Goal: Navigation & Orientation: Find specific page/section

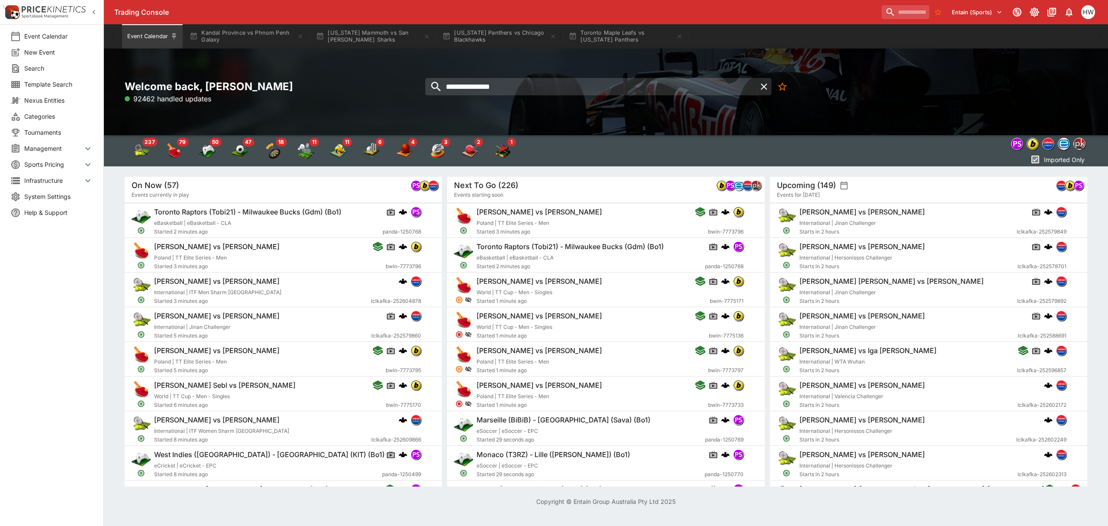
click at [485, 98] on div "**********" at bounding box center [605, 92] width 317 height 25
click at [500, 83] on input "**********" at bounding box center [590, 86] width 331 height 17
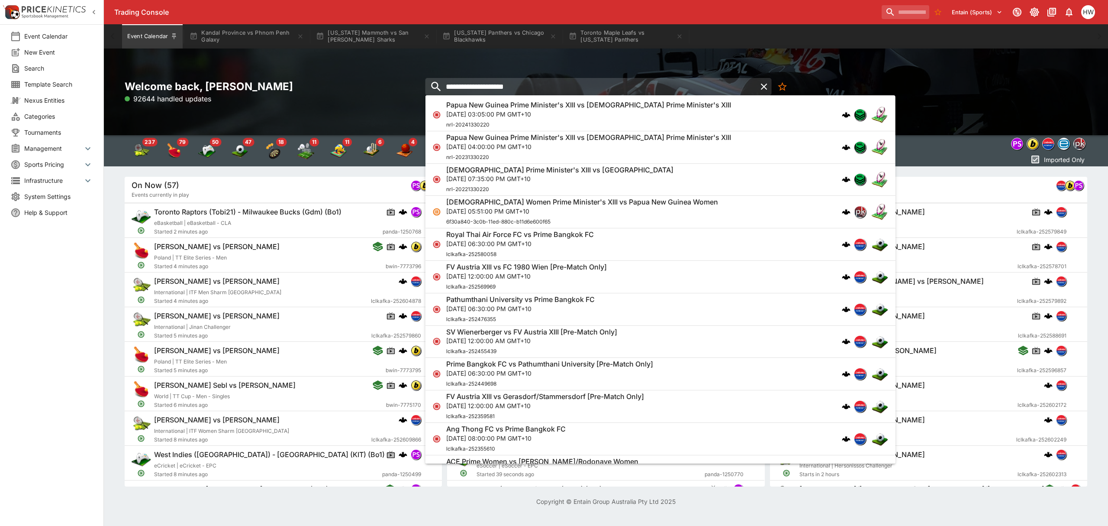
type input "**********"
click at [519, 123] on div "Papua New Guinea Prime Minister's XIII vs [DEMOGRAPHIC_DATA] Prime Minister's X…" at bounding box center [588, 114] width 285 height 29
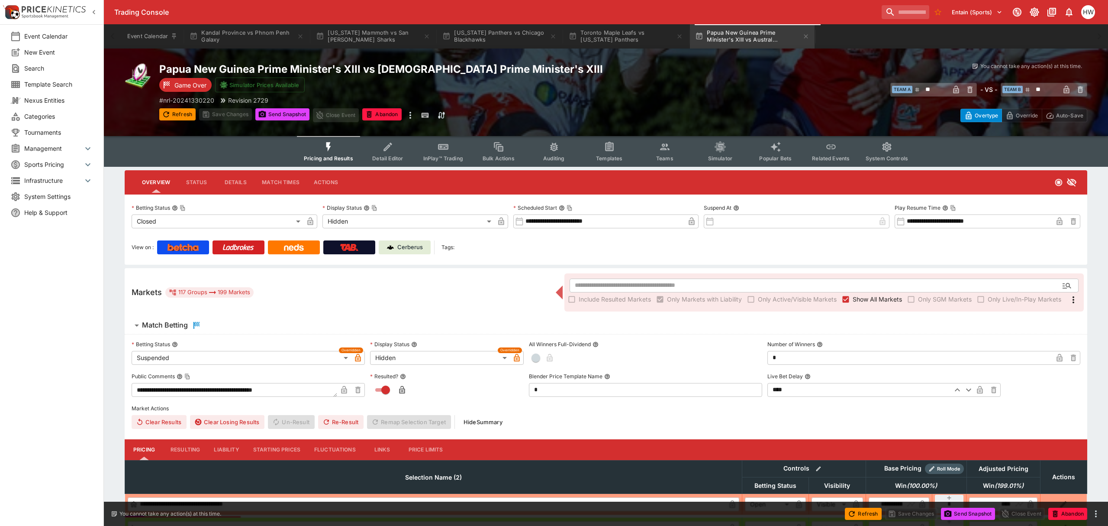
type input "**********"
type input "******"
type input "**********"
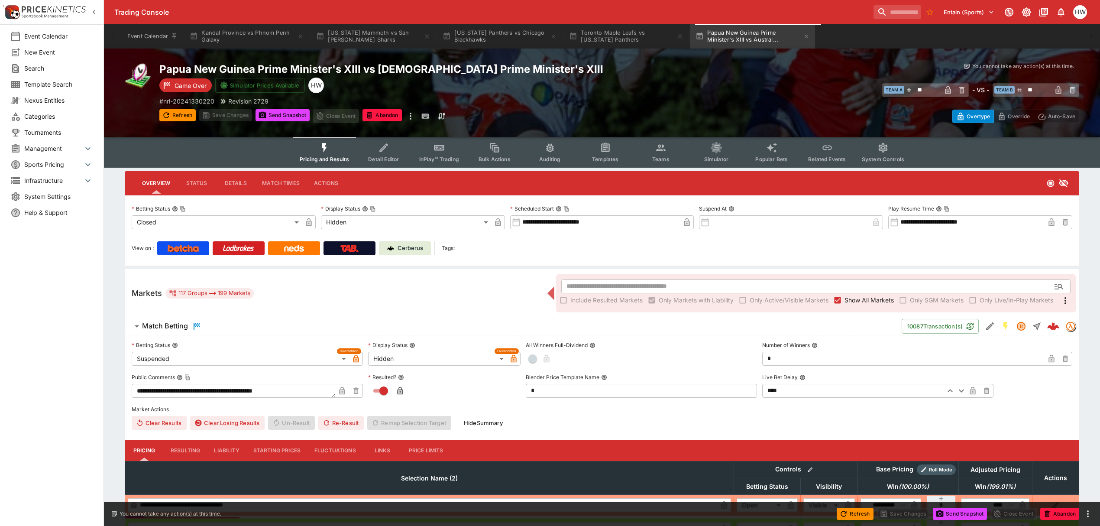
click at [378, 328] on span "Match Betting" at bounding box center [518, 326] width 752 height 10
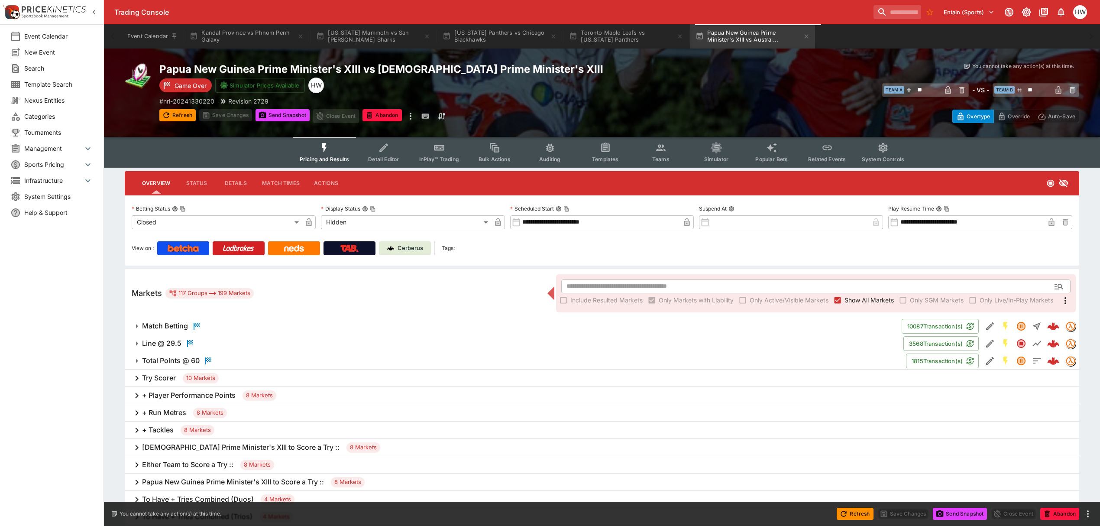
click at [357, 371] on div "Try Scorer 10 Markets" at bounding box center [602, 377] width 954 height 17
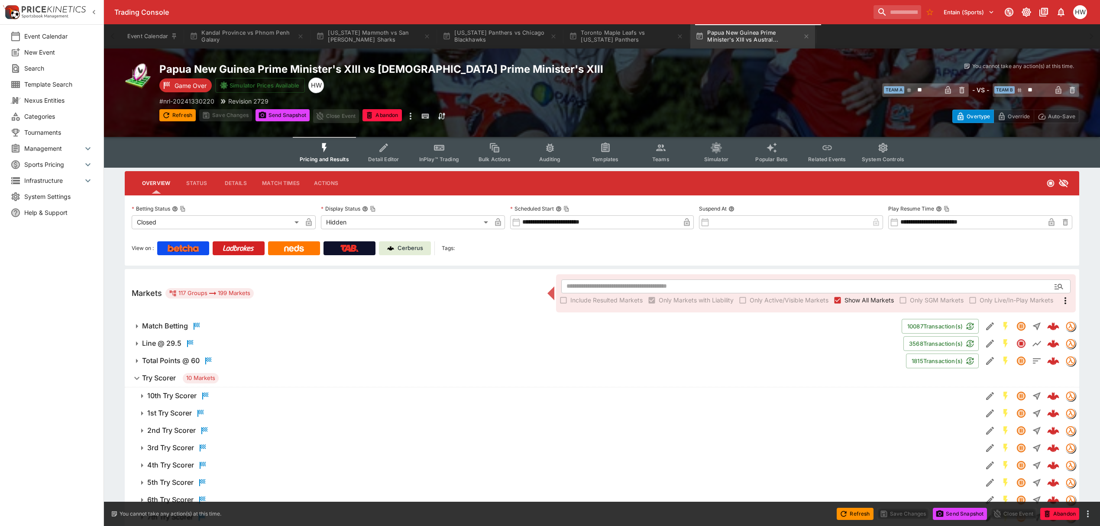
click at [357, 373] on span "Try Scorer 10 Markets" at bounding box center [607, 378] width 930 height 10
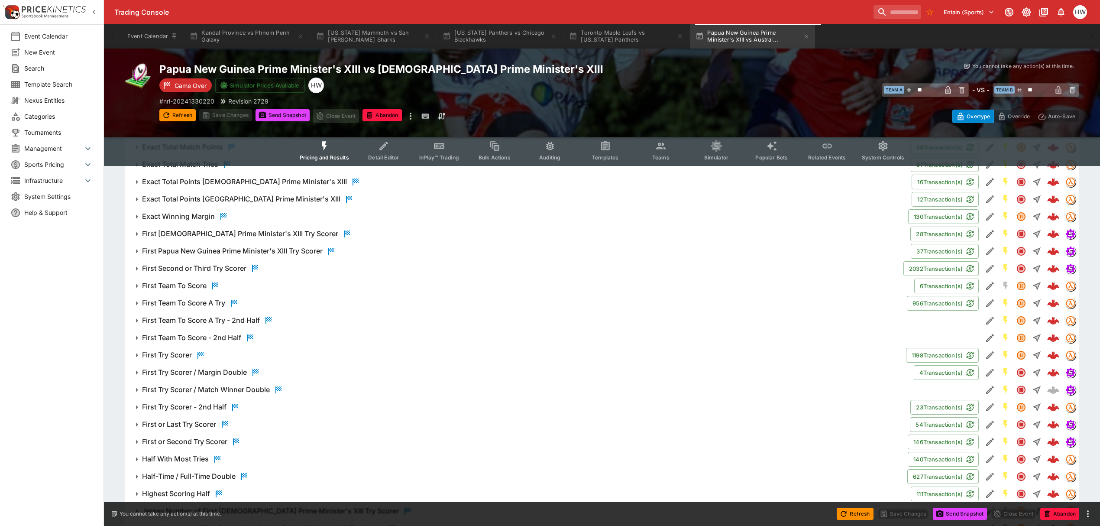
scroll to position [1046, 0]
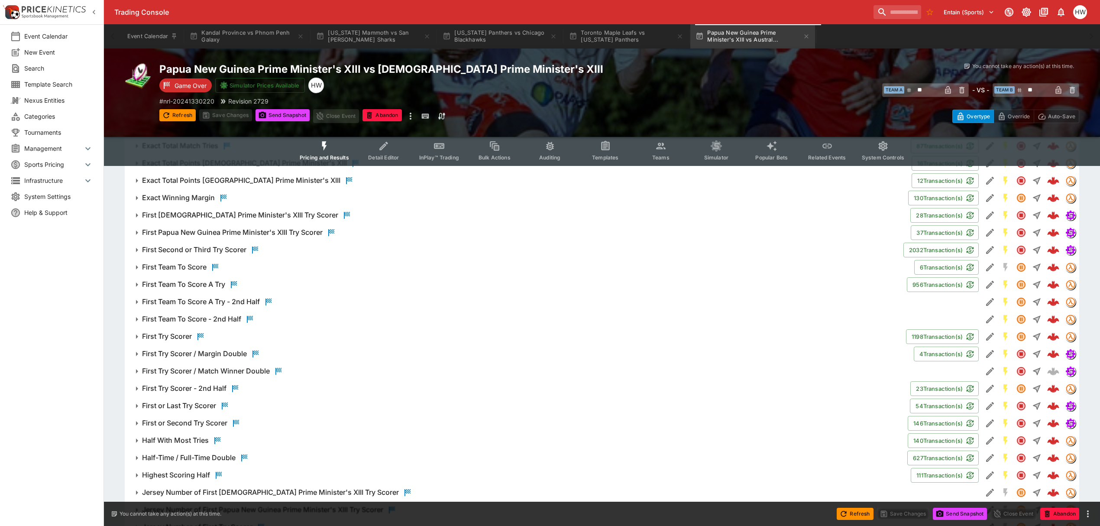
click at [327, 333] on span "First Try Scorer" at bounding box center [520, 336] width 757 height 10
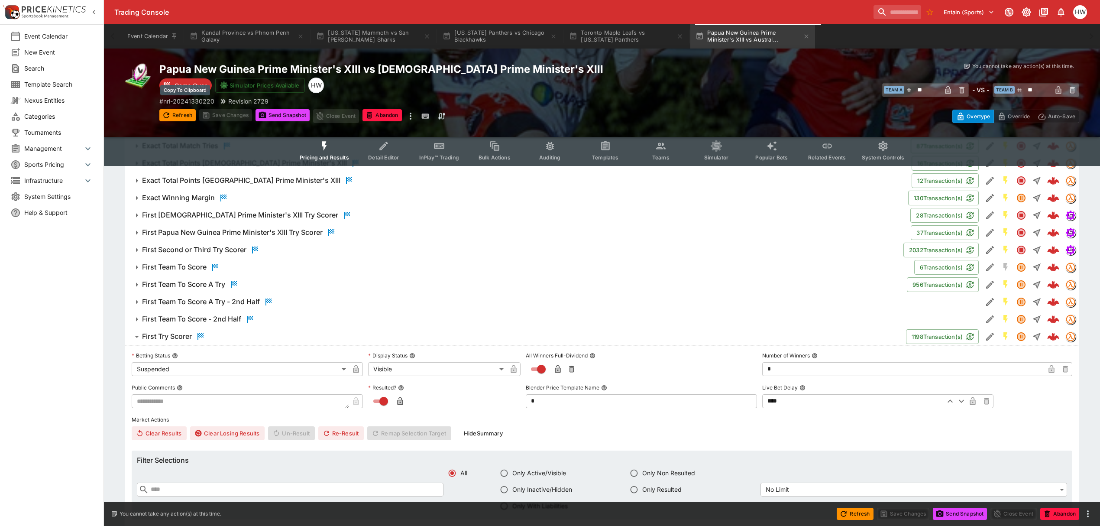
click at [210, 99] on p "# nrl-20241330220" at bounding box center [186, 101] width 55 height 9
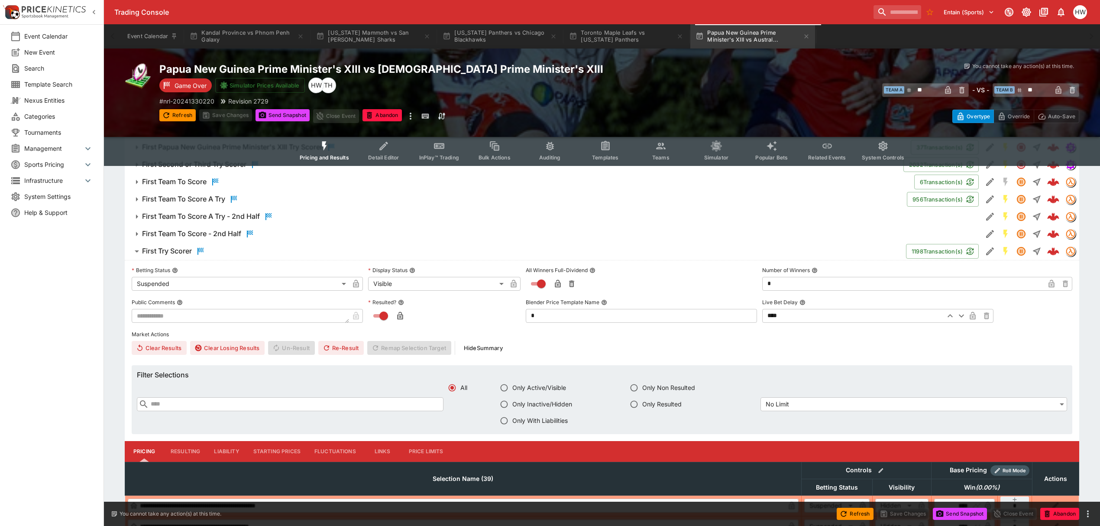
scroll to position [1131, 0]
click at [312, 252] on span "First Try Scorer" at bounding box center [520, 251] width 757 height 10
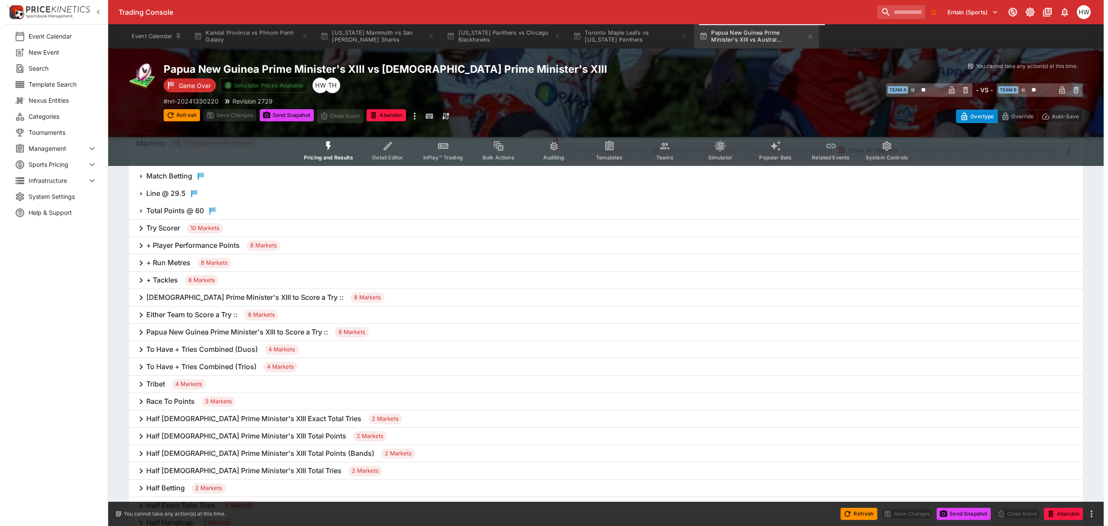
scroll to position [0, 0]
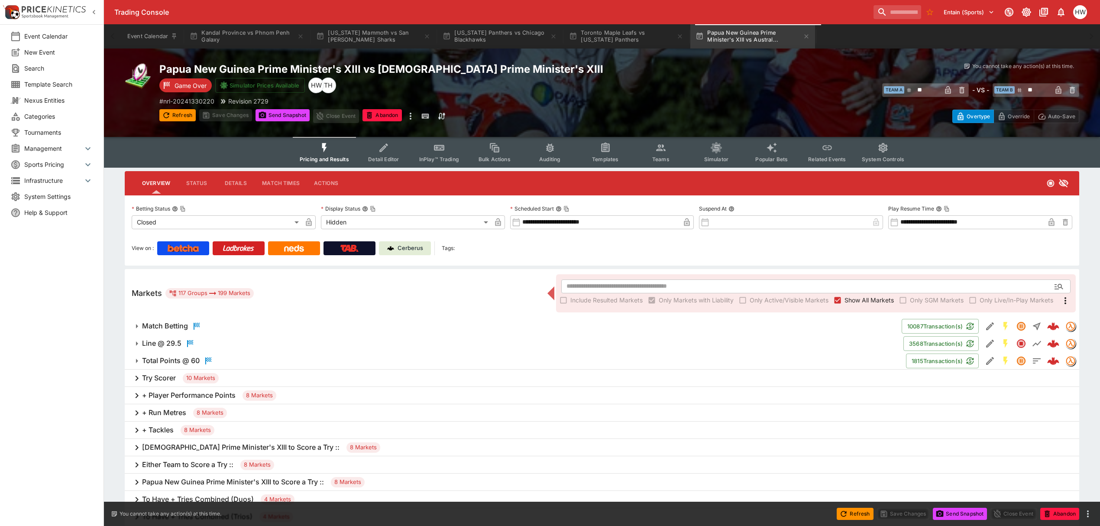
click at [403, 255] on div "**********" at bounding box center [602, 230] width 954 height 70
click at [402, 249] on p "Cerberus" at bounding box center [410, 248] width 26 height 9
click at [400, 251] on p "Cerberus" at bounding box center [410, 248] width 26 height 9
click at [48, 196] on span "System Settings" at bounding box center [58, 196] width 69 height 9
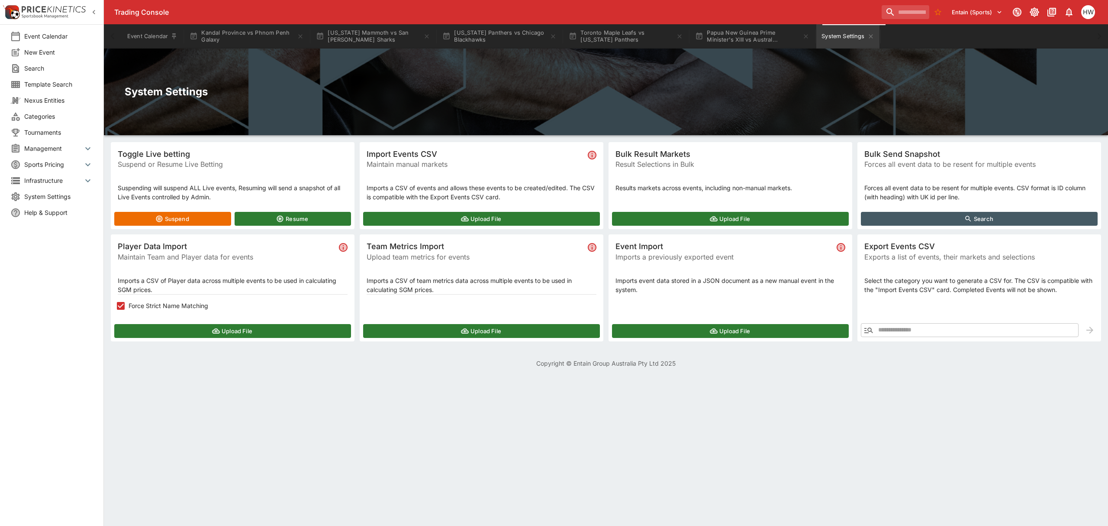
click at [48, 128] on span "Tournaments" at bounding box center [58, 132] width 69 height 9
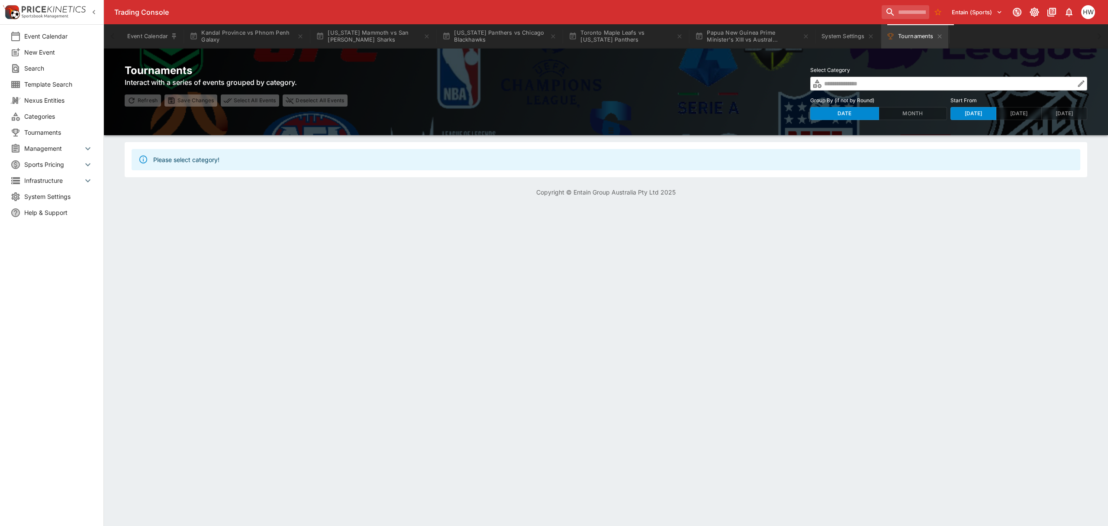
click at [40, 154] on li "Management" at bounding box center [51, 148] width 103 height 16
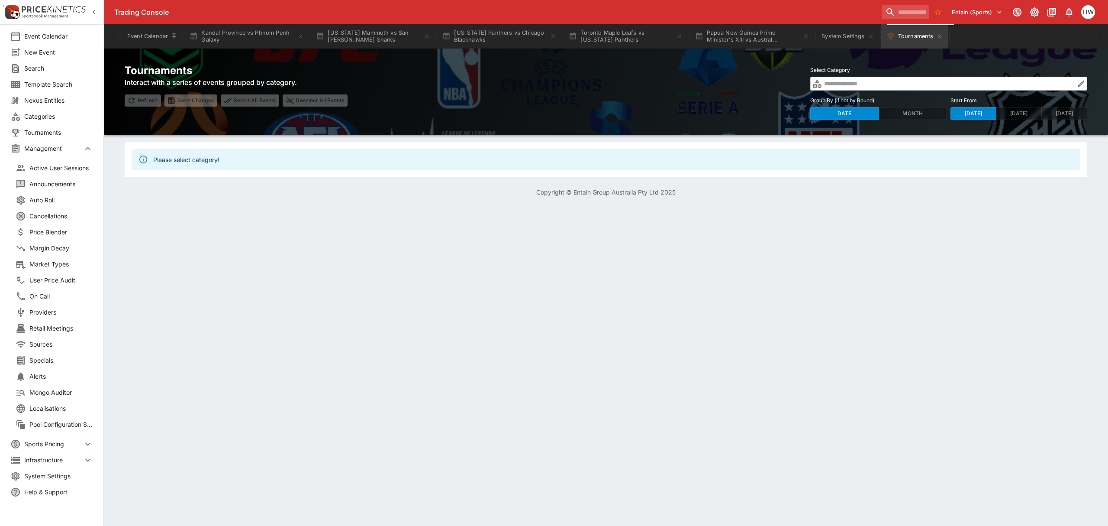
click at [61, 297] on span "On Call" at bounding box center [61, 295] width 64 height 9
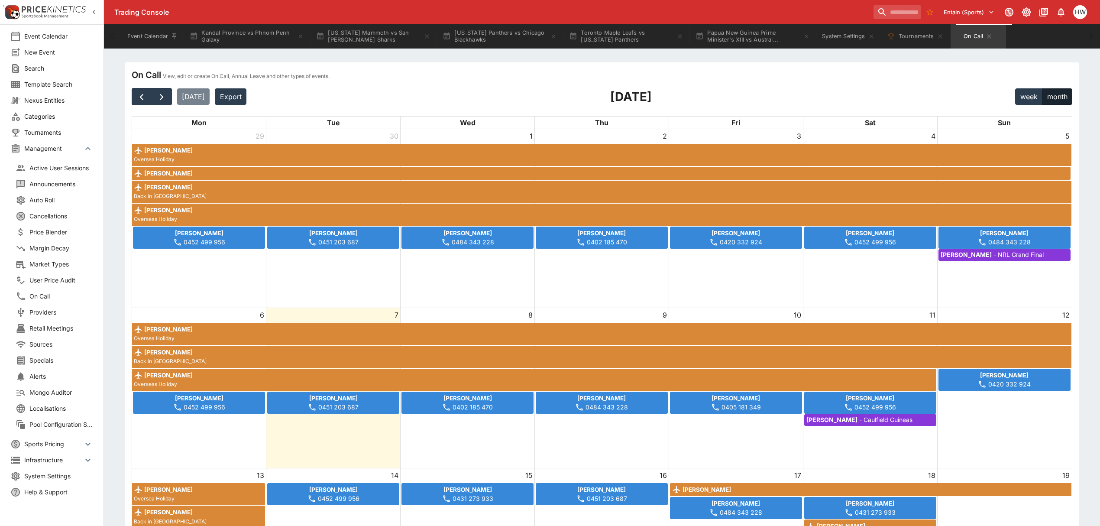
click at [51, 347] on span "Sources" at bounding box center [61, 343] width 64 height 9
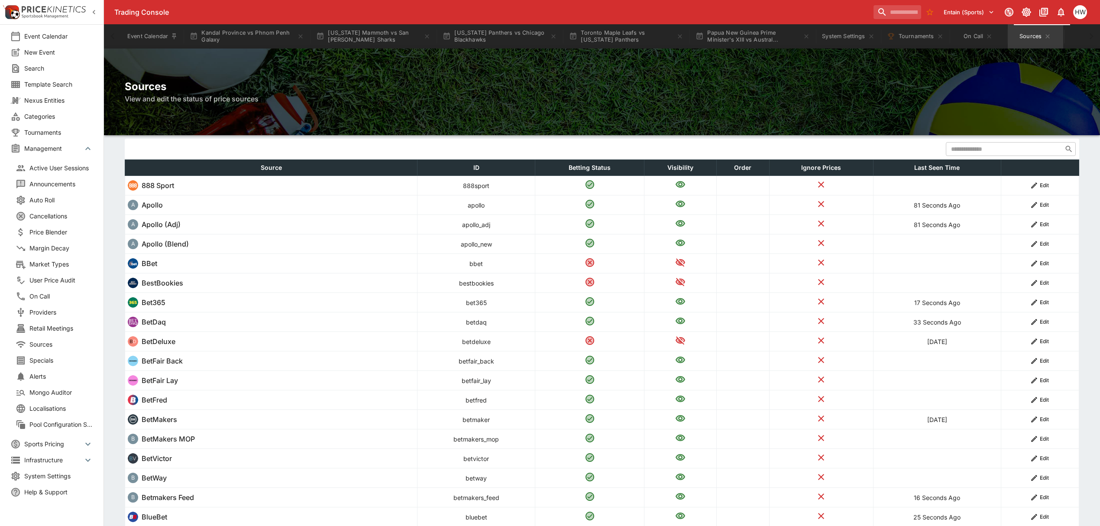
click at [54, 310] on span "Providers" at bounding box center [61, 311] width 64 height 9
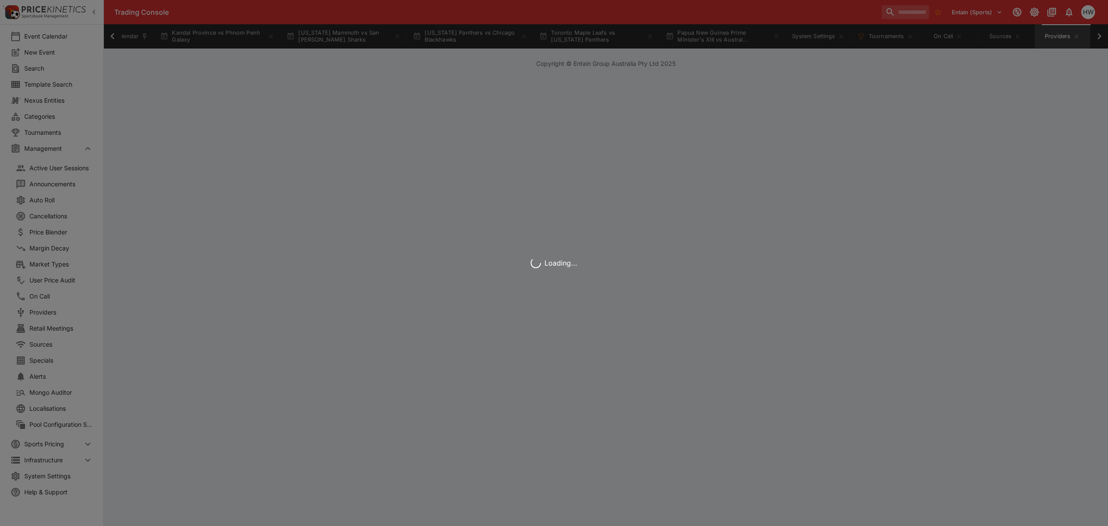
scroll to position [0, 36]
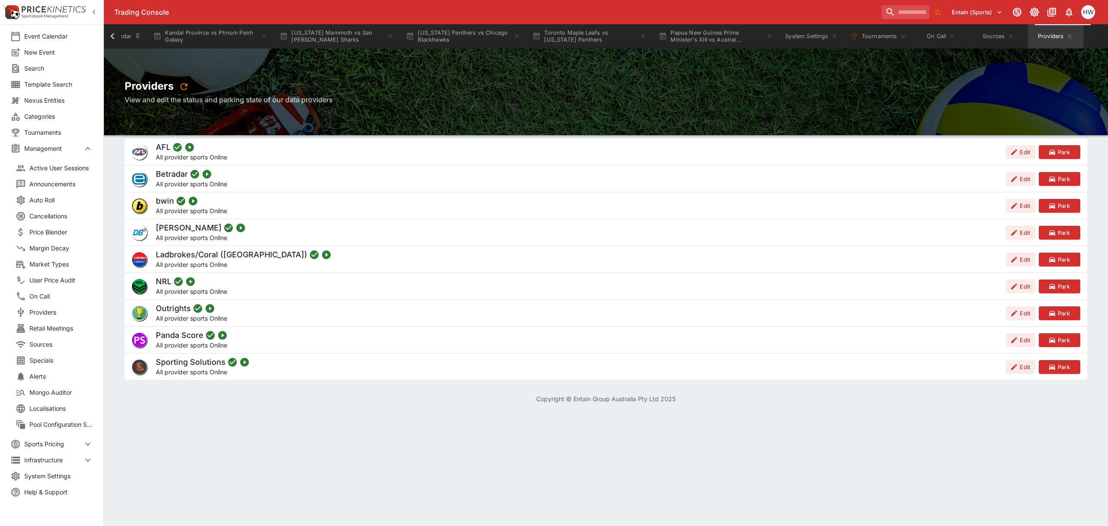
click at [52, 469] on li "System Settings" at bounding box center [51, 476] width 103 height 16
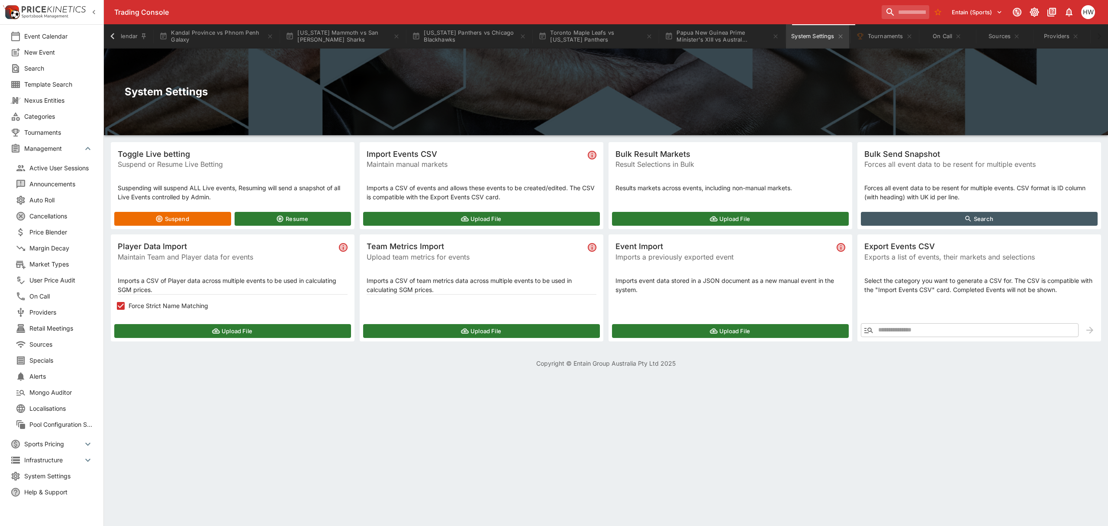
click at [228, 187] on p "Suspending will suspend ALL Live events, Resuming will send a snapshot of all L…" at bounding box center [233, 192] width 230 height 18
click at [55, 409] on span "Localisations" at bounding box center [61, 407] width 64 height 9
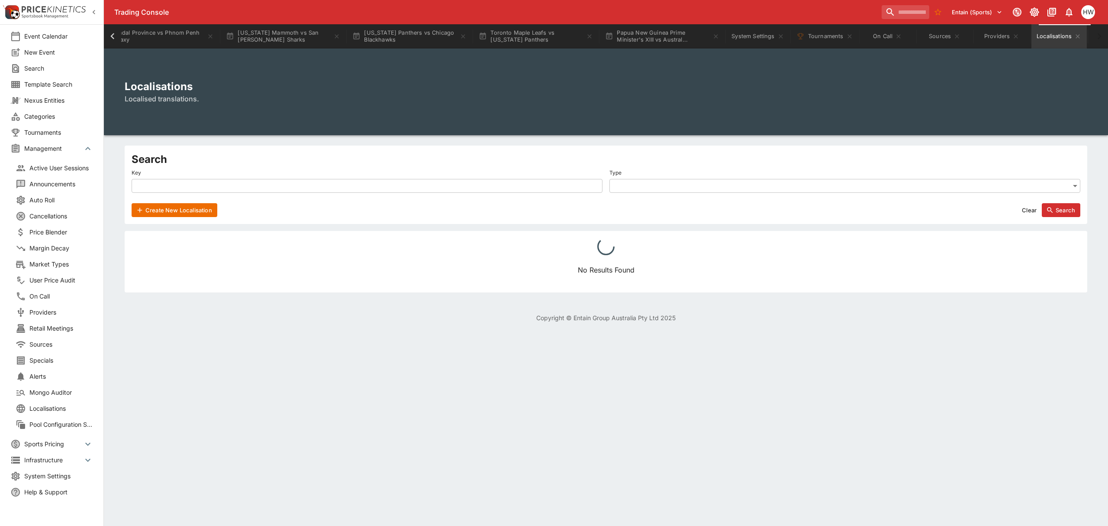
scroll to position [0, 94]
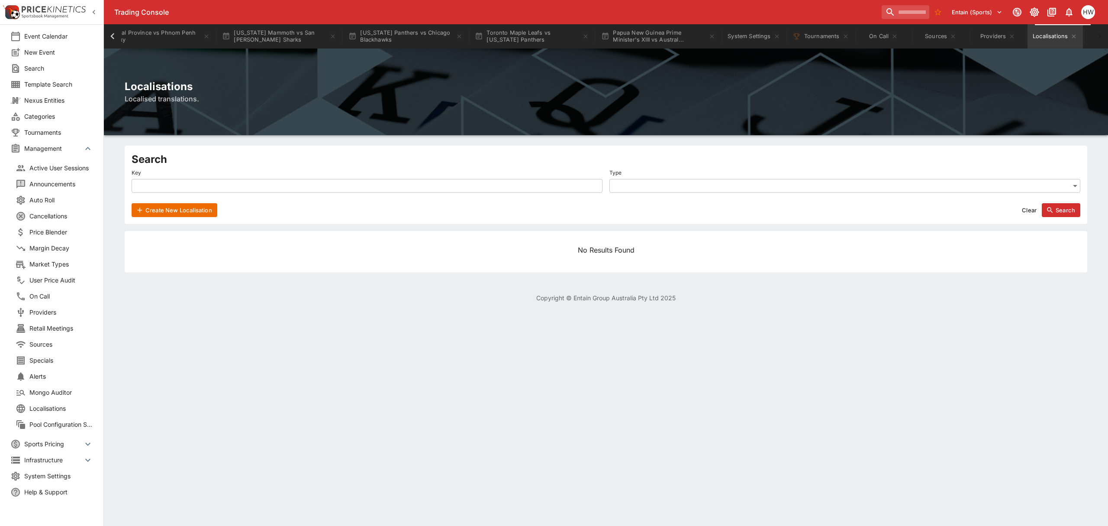
click at [70, 359] on span "Specials" at bounding box center [61, 359] width 64 height 9
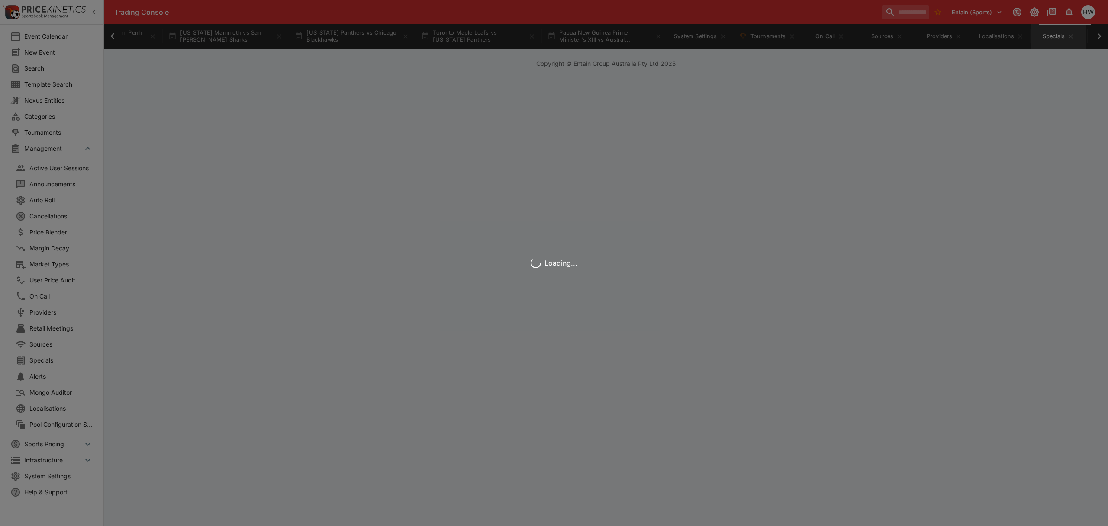
scroll to position [0, 152]
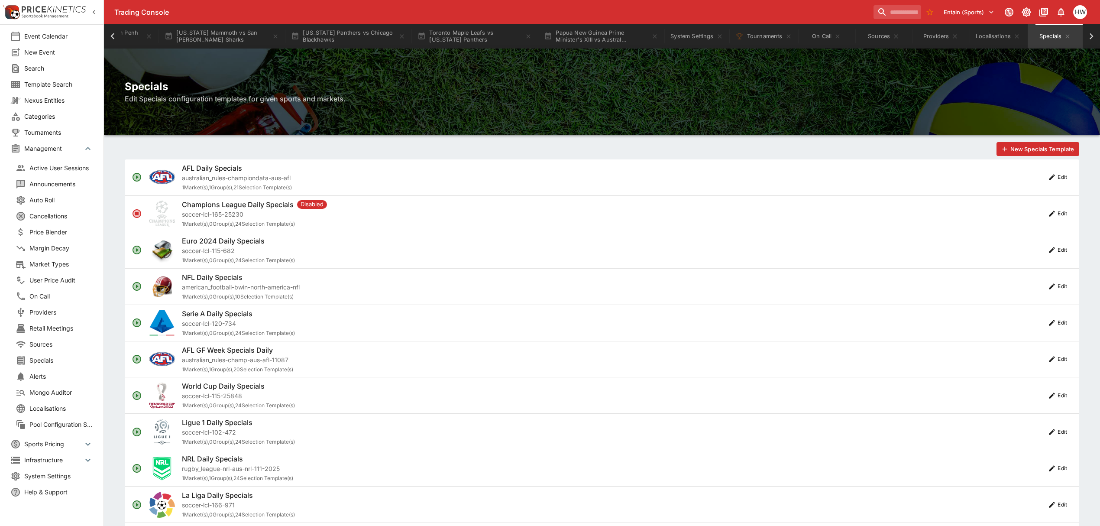
click at [74, 341] on span "Sources" at bounding box center [61, 343] width 64 height 9
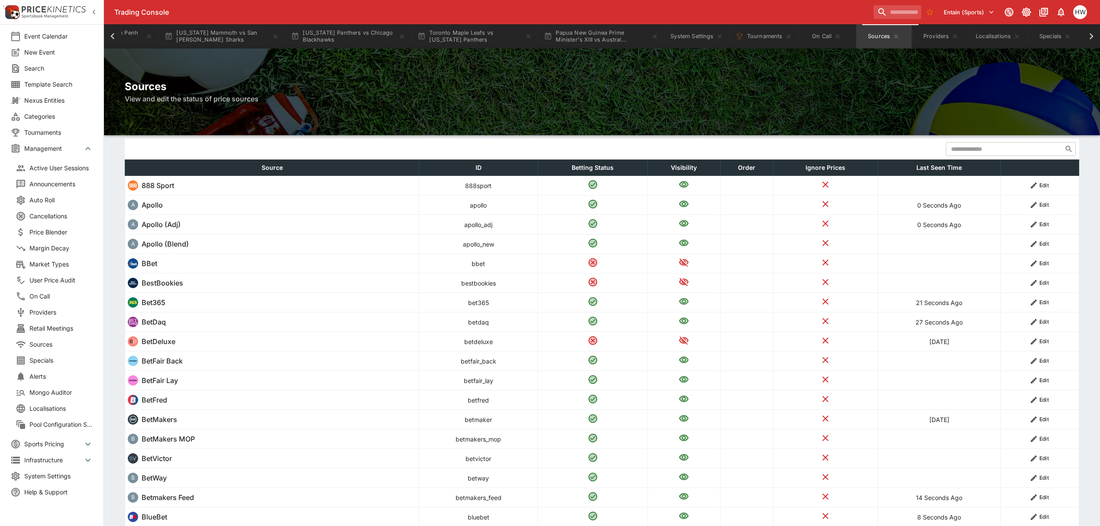
click at [71, 331] on span "Retail Meetings" at bounding box center [61, 327] width 64 height 9
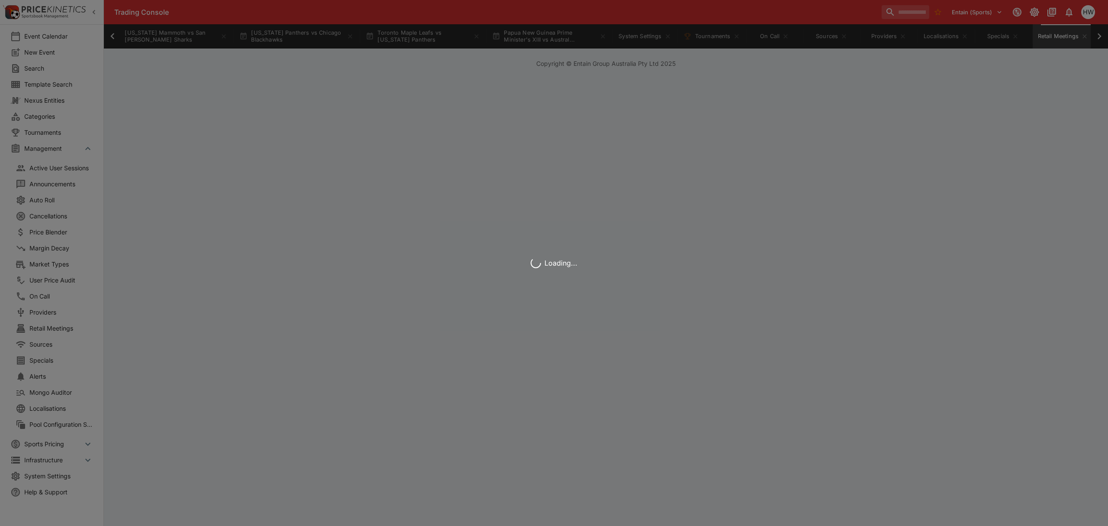
scroll to position [0, 214]
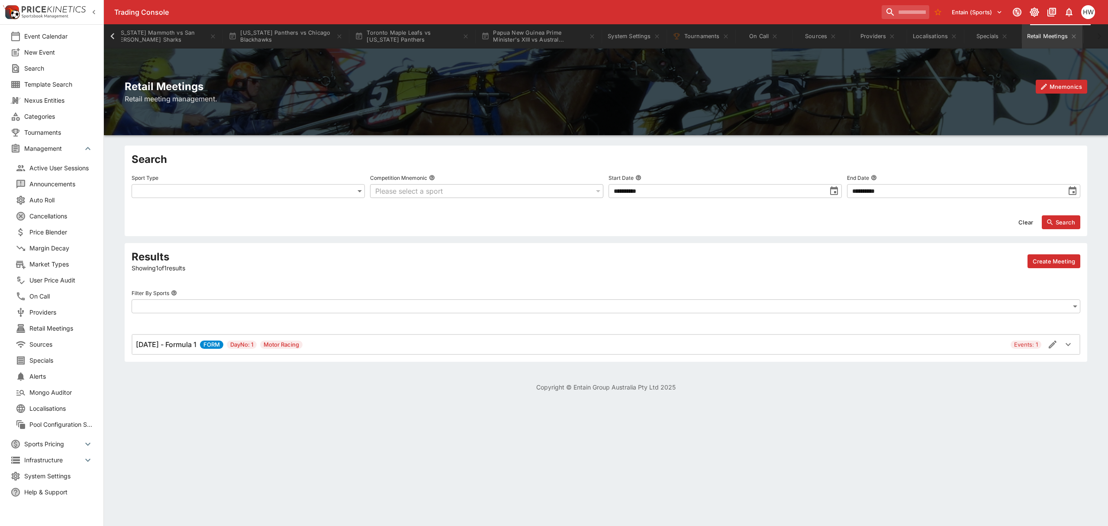
click at [56, 293] on span "On Call" at bounding box center [61, 295] width 64 height 9
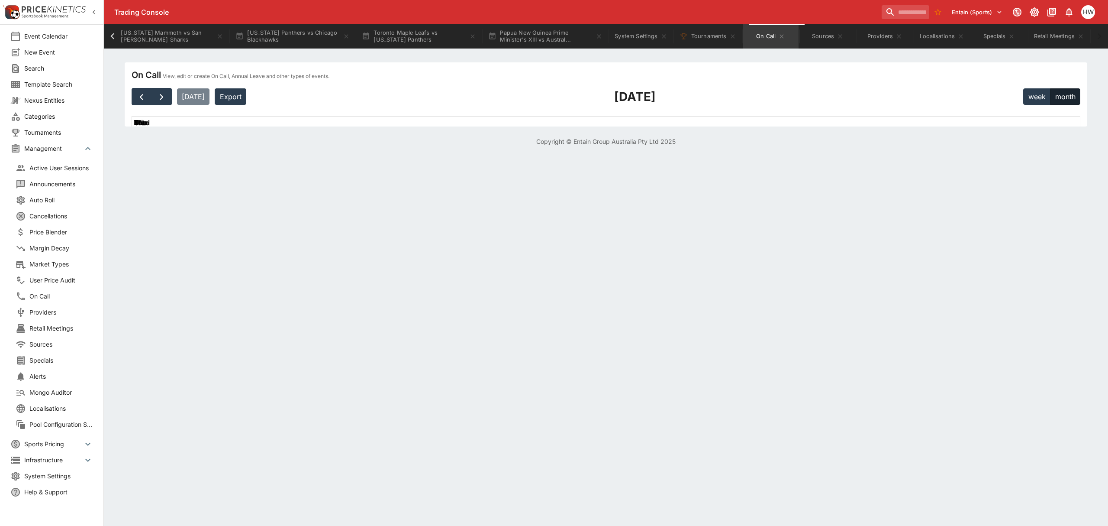
click at [56, 279] on span "User Price Audit" at bounding box center [61, 279] width 64 height 9
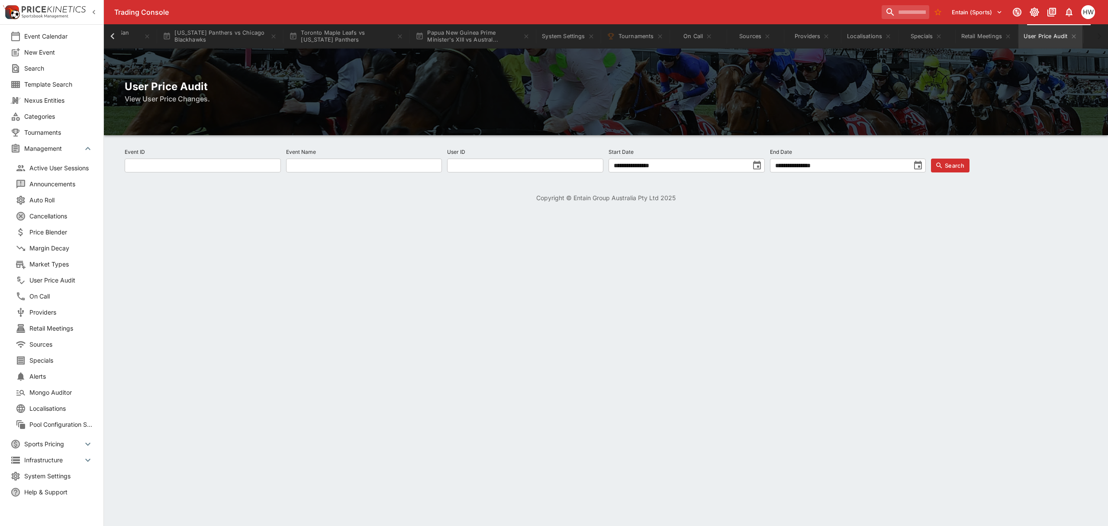
click at [59, 269] on li "Market Types" at bounding box center [54, 264] width 98 height 16
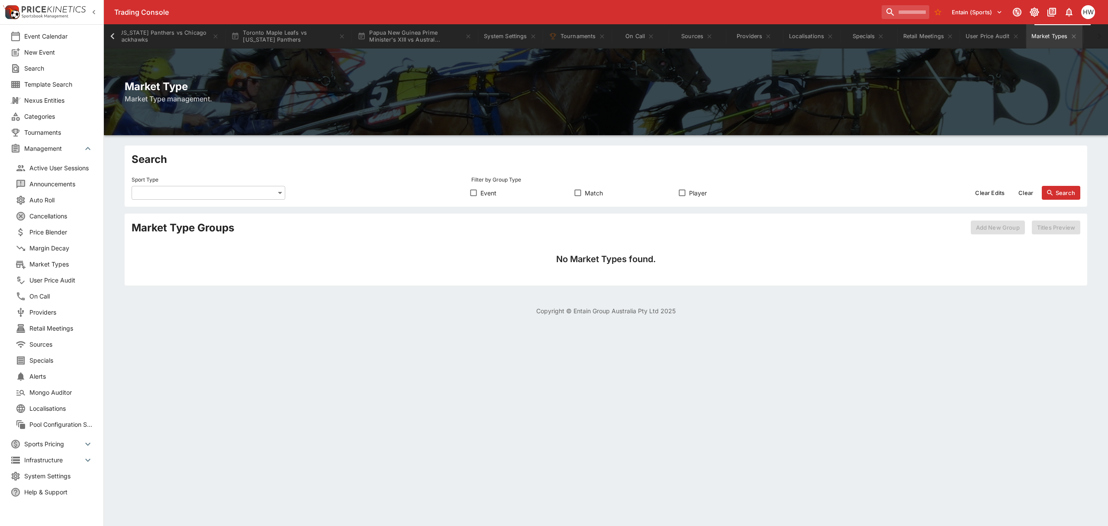
click at [64, 243] on span "Margin Decay" at bounding box center [61, 247] width 64 height 9
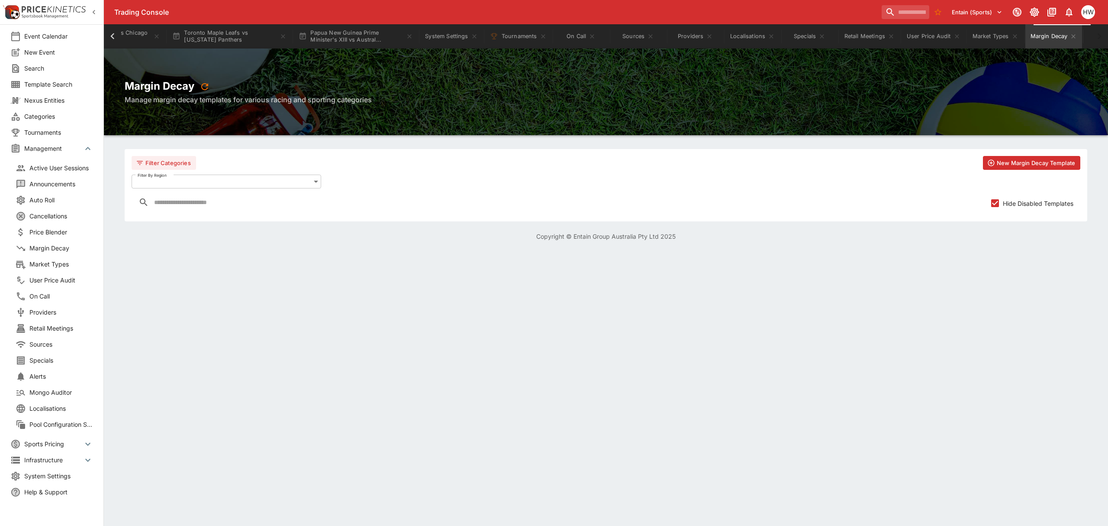
click at [68, 226] on li "Price Blender" at bounding box center [54, 232] width 98 height 16
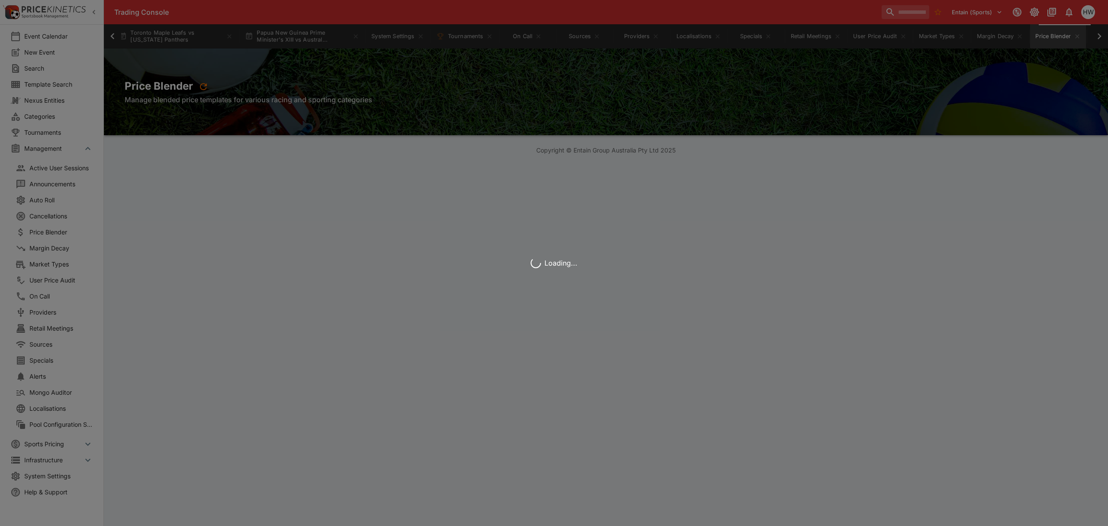
scroll to position [0, 454]
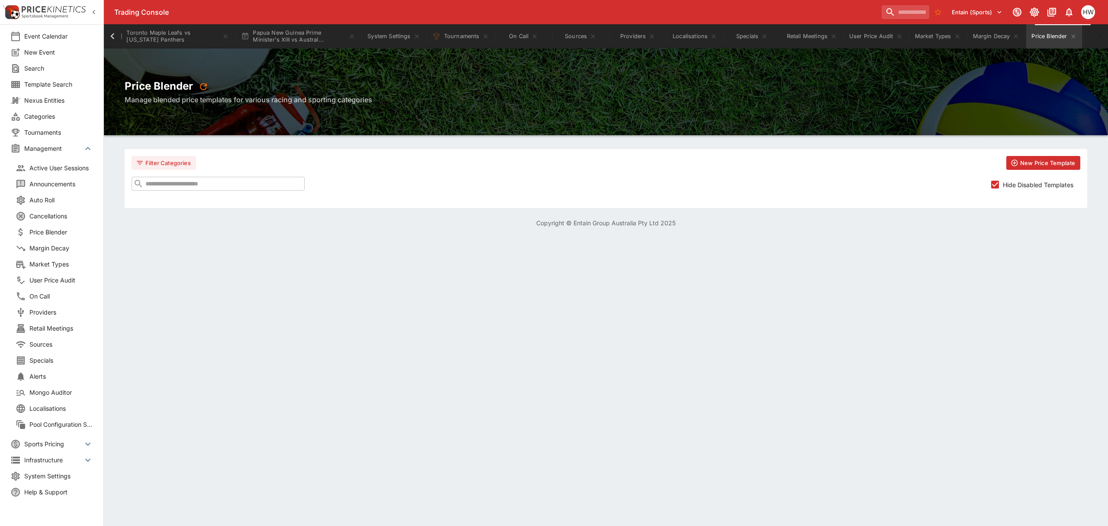
click at [52, 197] on span "Auto Roll" at bounding box center [61, 199] width 64 height 9
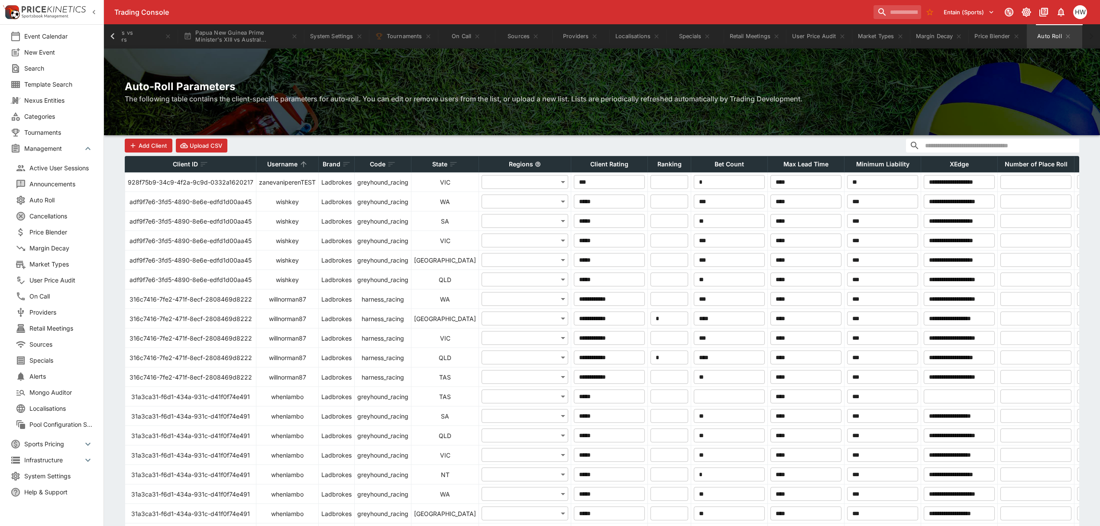
click at [54, 184] on span "Announcements" at bounding box center [61, 183] width 64 height 9
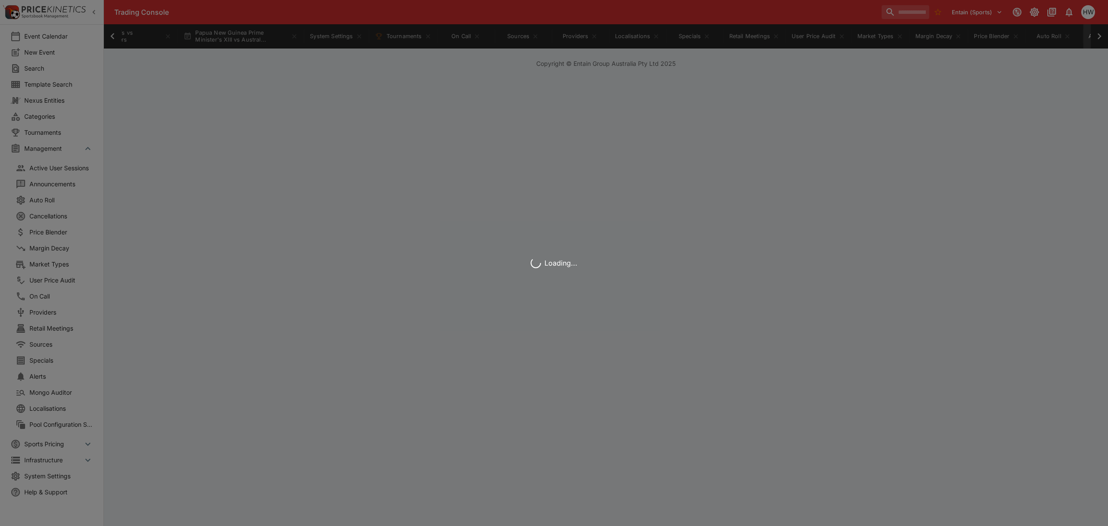
scroll to position [0, 577]
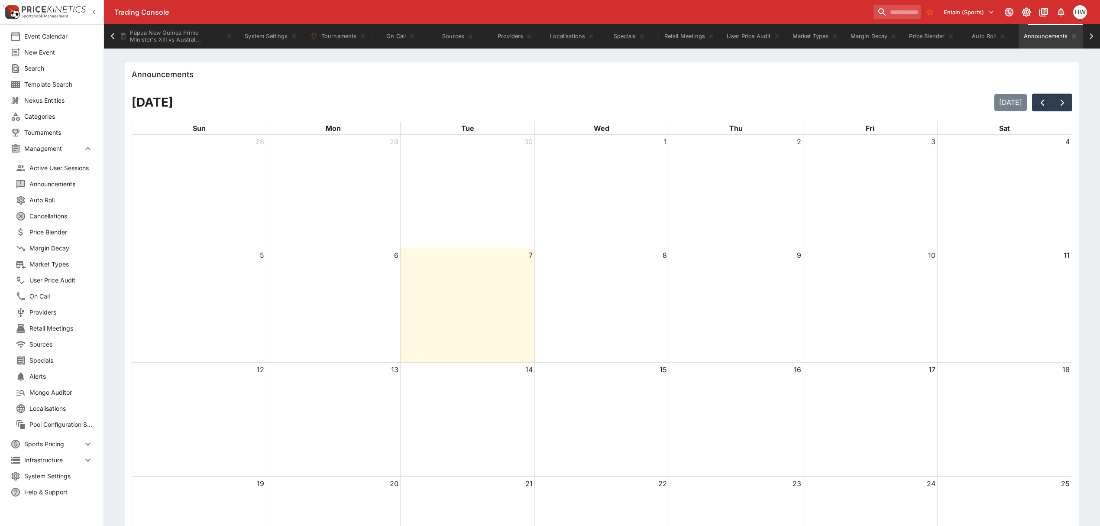
click at [53, 162] on li "Active User Sessions" at bounding box center [54, 168] width 98 height 16
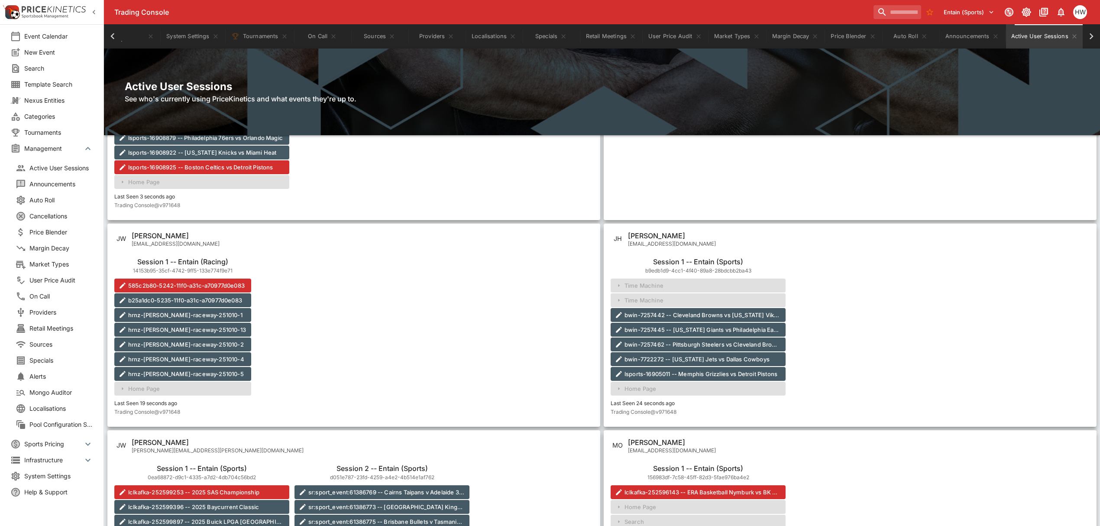
scroll to position [1100, 0]
